Goal: Task Accomplishment & Management: Manage account settings

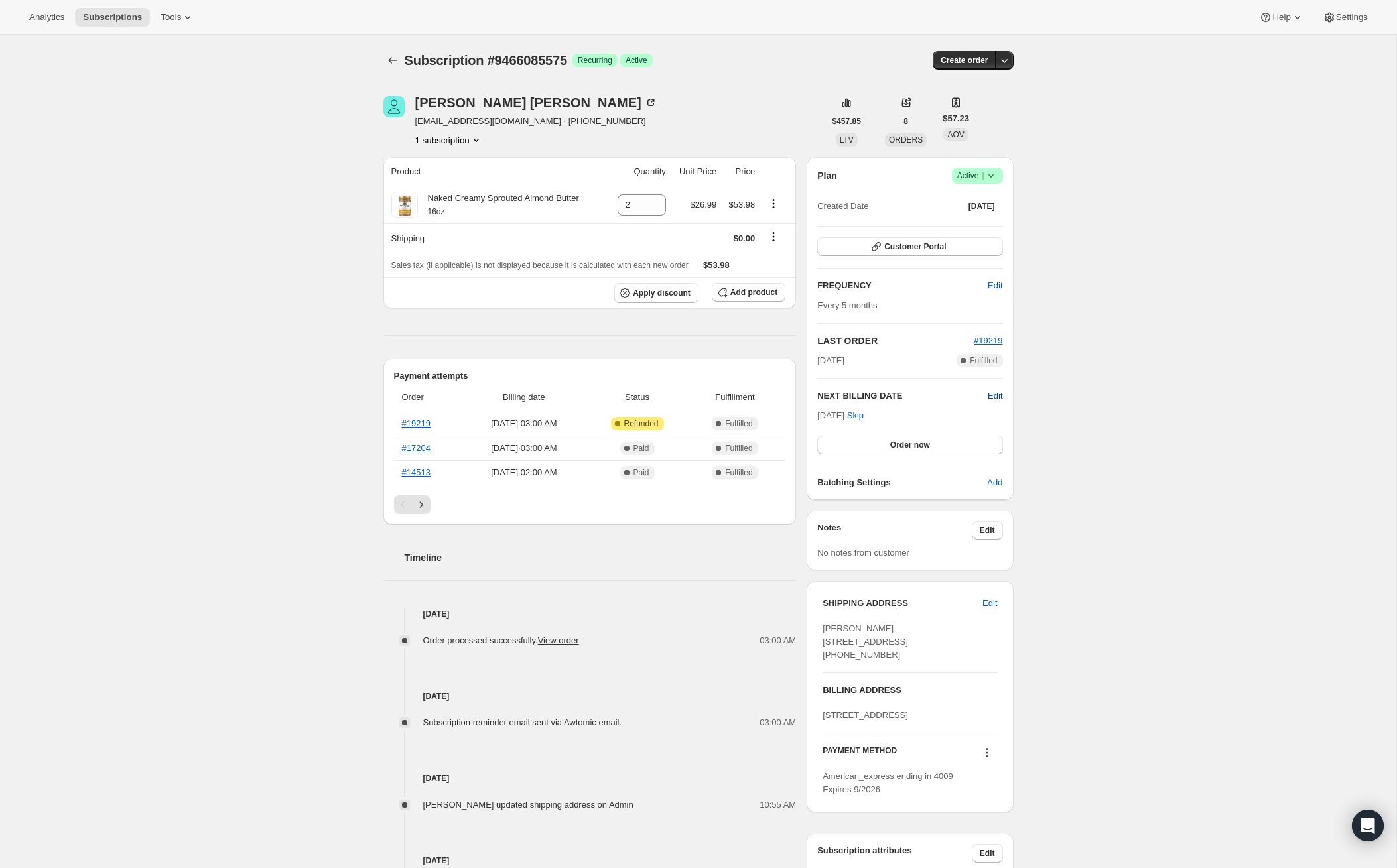
click at [998, 393] on span "Edit" at bounding box center [994, 396] width 15 height 13
click at [907, 420] on input "[DATE]" at bounding box center [910, 420] width 185 height 22
click at [877, 417] on input "[DATE]" at bounding box center [910, 420] width 185 height 22
click at [870, 417] on input "[DATE]" at bounding box center [910, 420] width 185 height 22
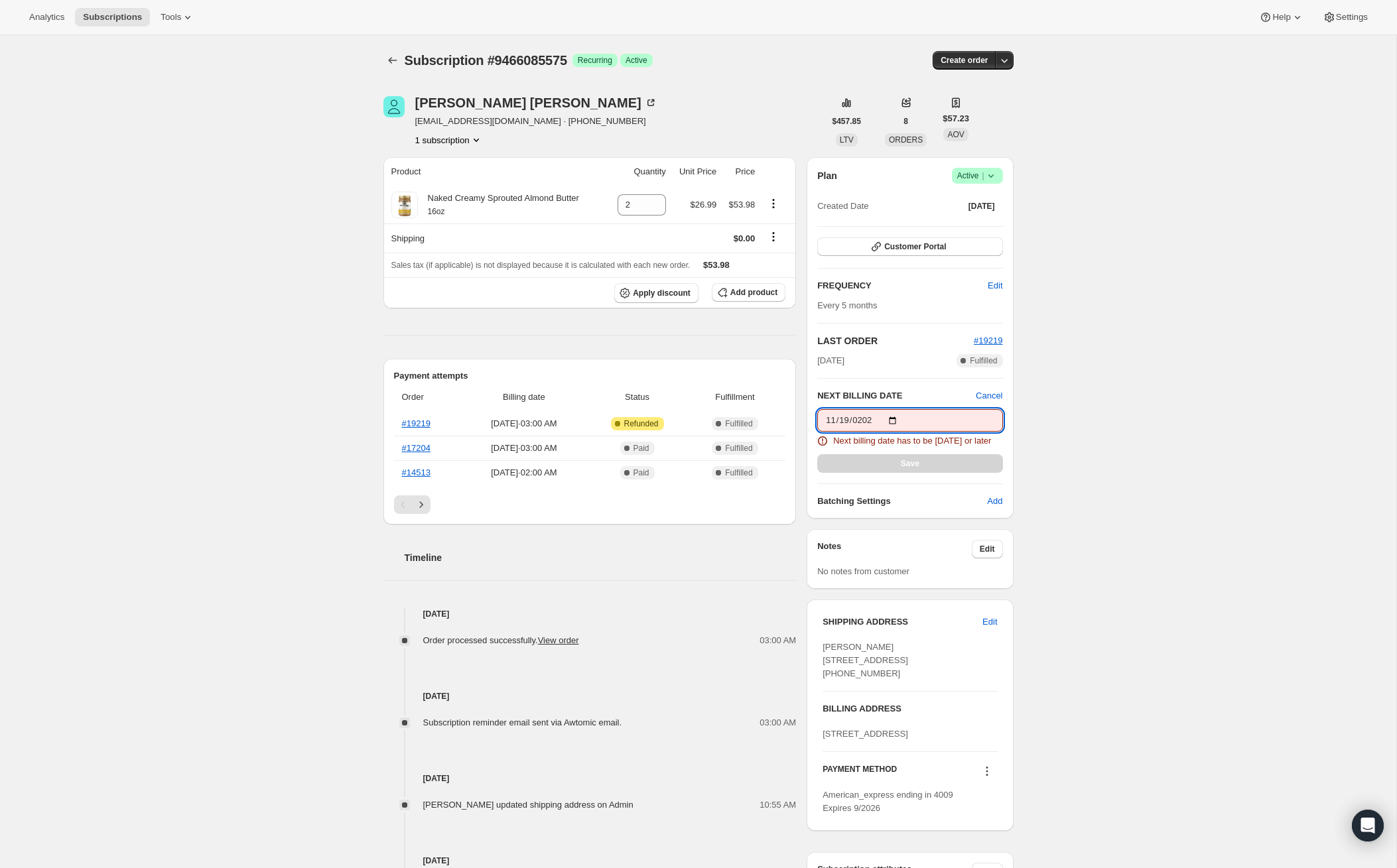
type input "[DATE]"
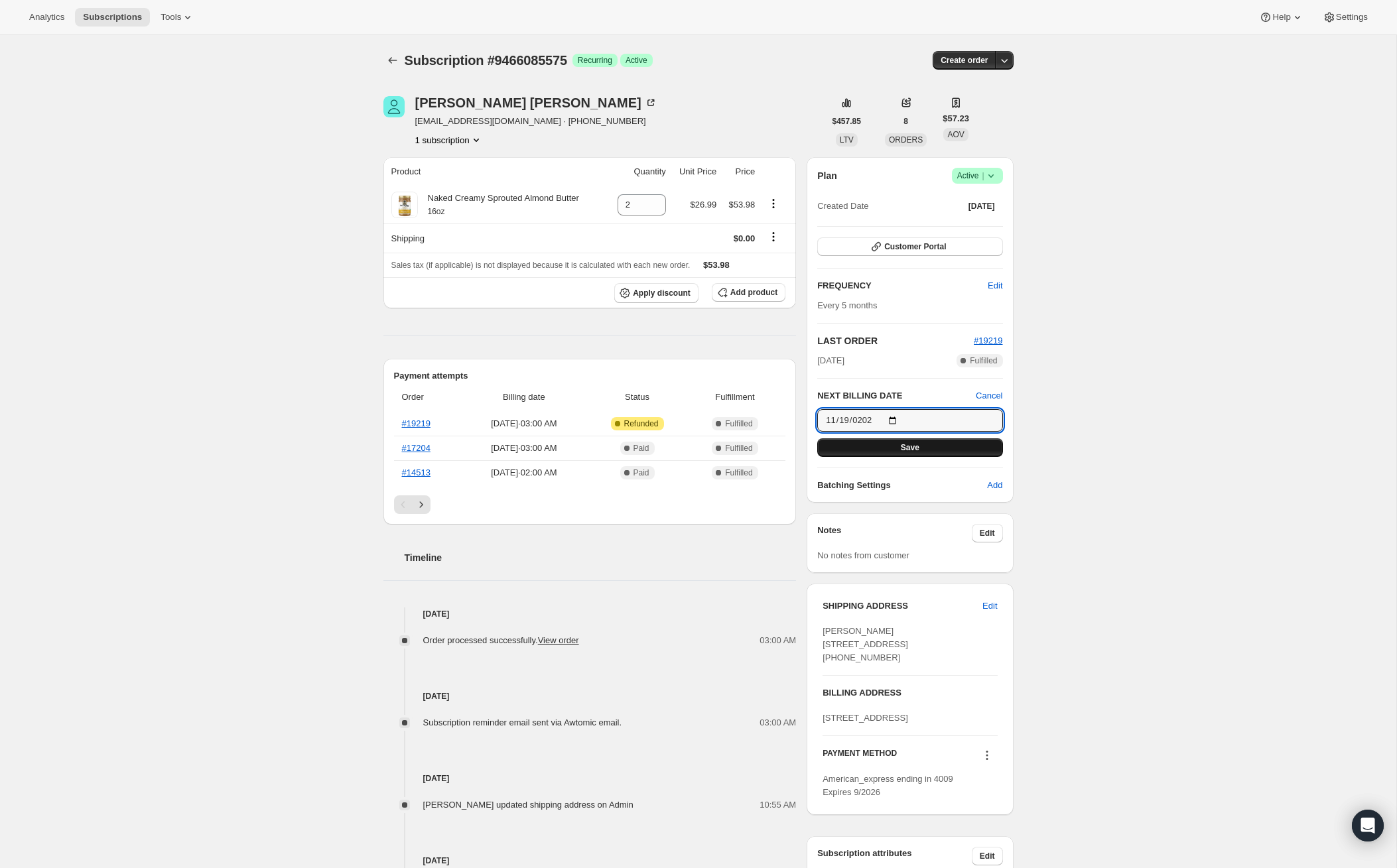
click at [909, 445] on span "Save" at bounding box center [910, 448] width 19 height 11
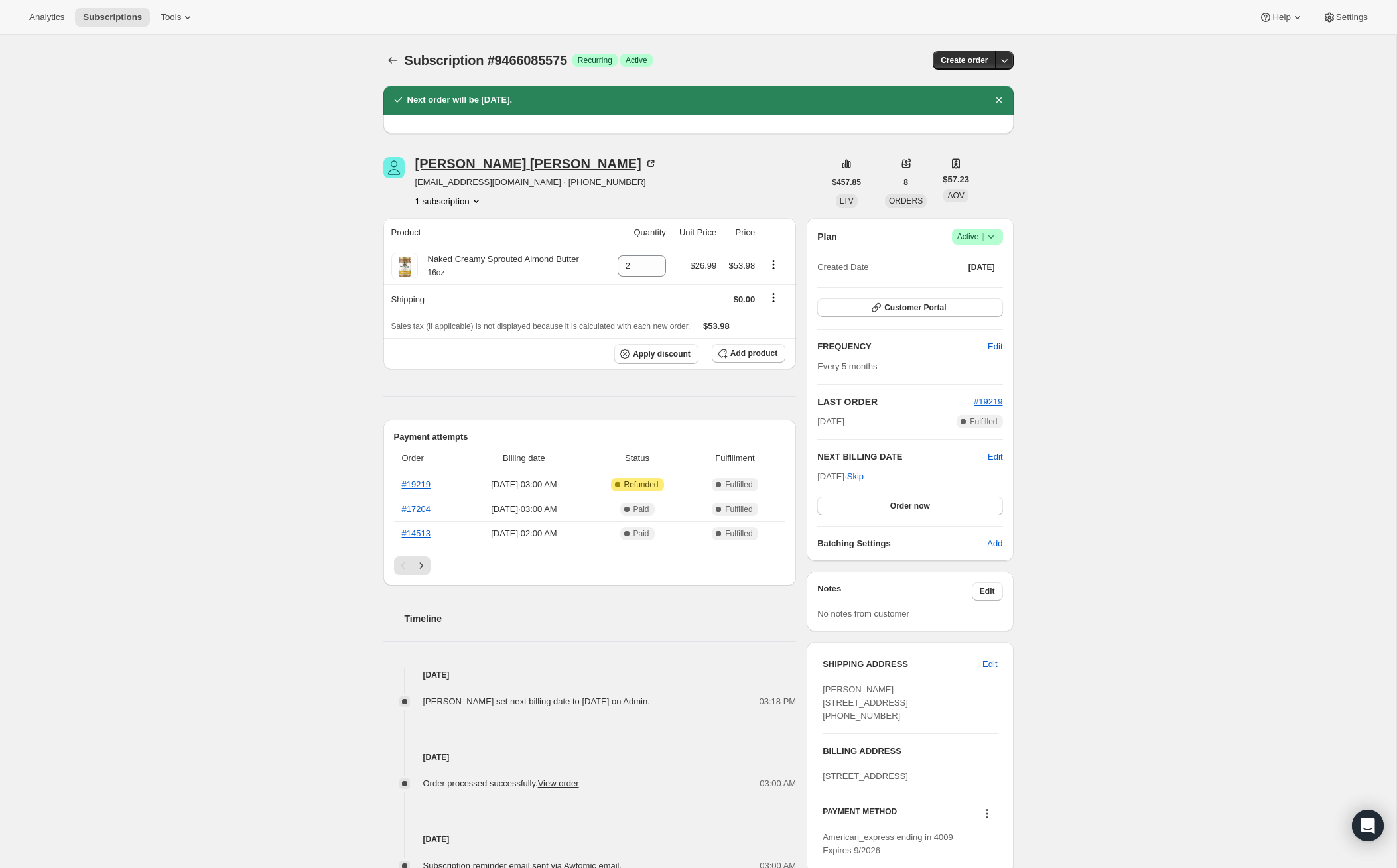
click at [435, 161] on div "[PERSON_NAME]" at bounding box center [536, 164] width 242 height 13
click at [914, 311] on span "Customer Portal" at bounding box center [915, 308] width 62 height 11
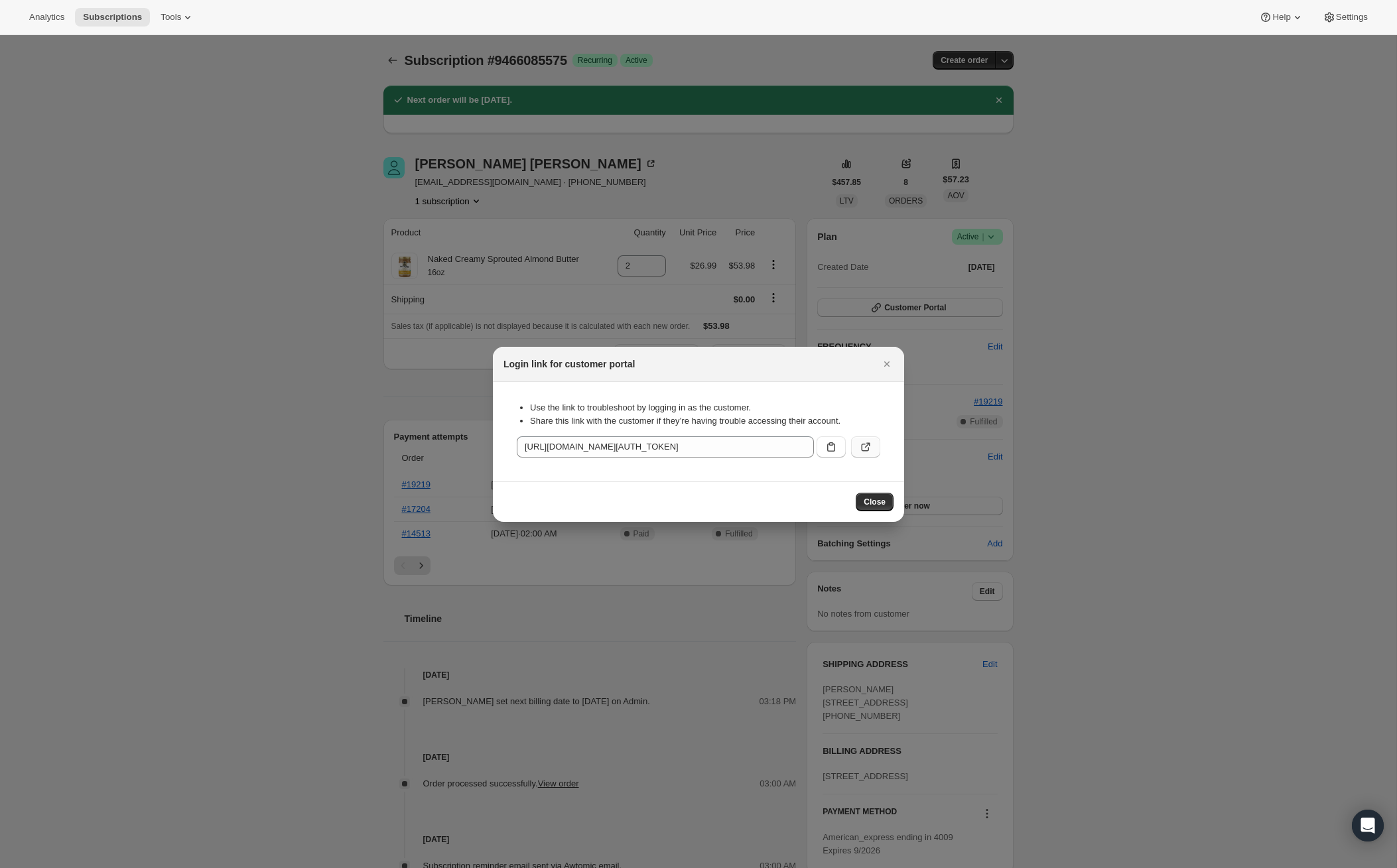
click at [864, 448] on icon ":re9:" at bounding box center [865, 447] width 13 height 13
click at [831, 448] on icon ":re9:" at bounding box center [831, 447] width 13 height 13
click at [877, 493] on button "Close" at bounding box center [874, 502] width 38 height 19
